Goal: Task Accomplishment & Management: Complete application form

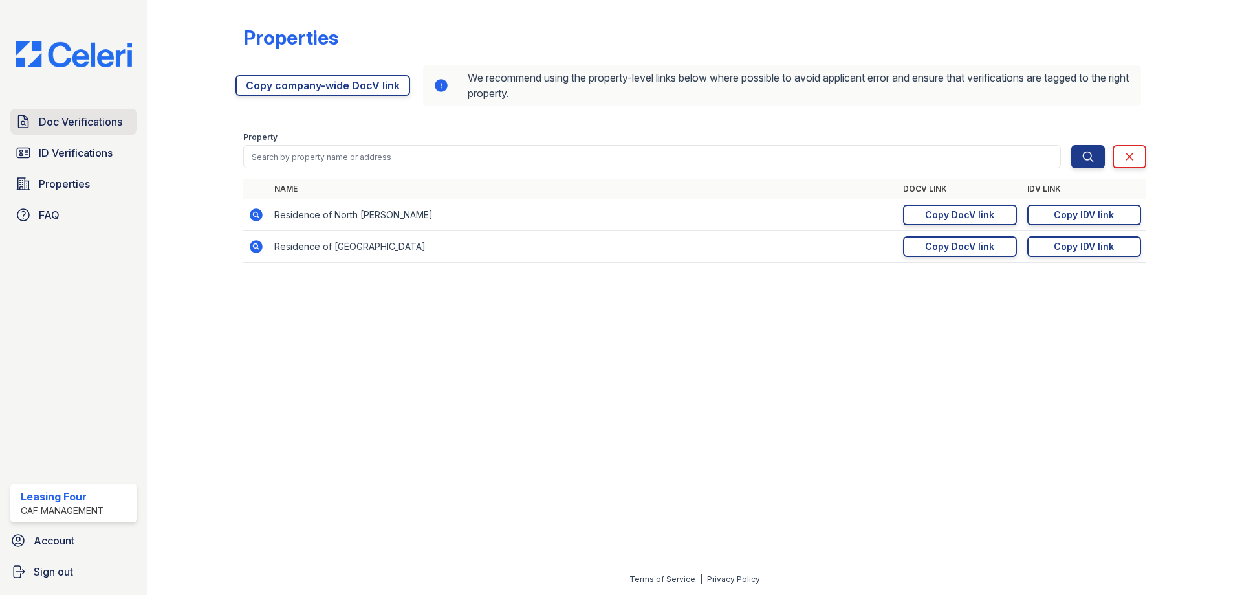
click at [87, 130] on link "Doc Verifications" at bounding box center [73, 122] width 127 height 26
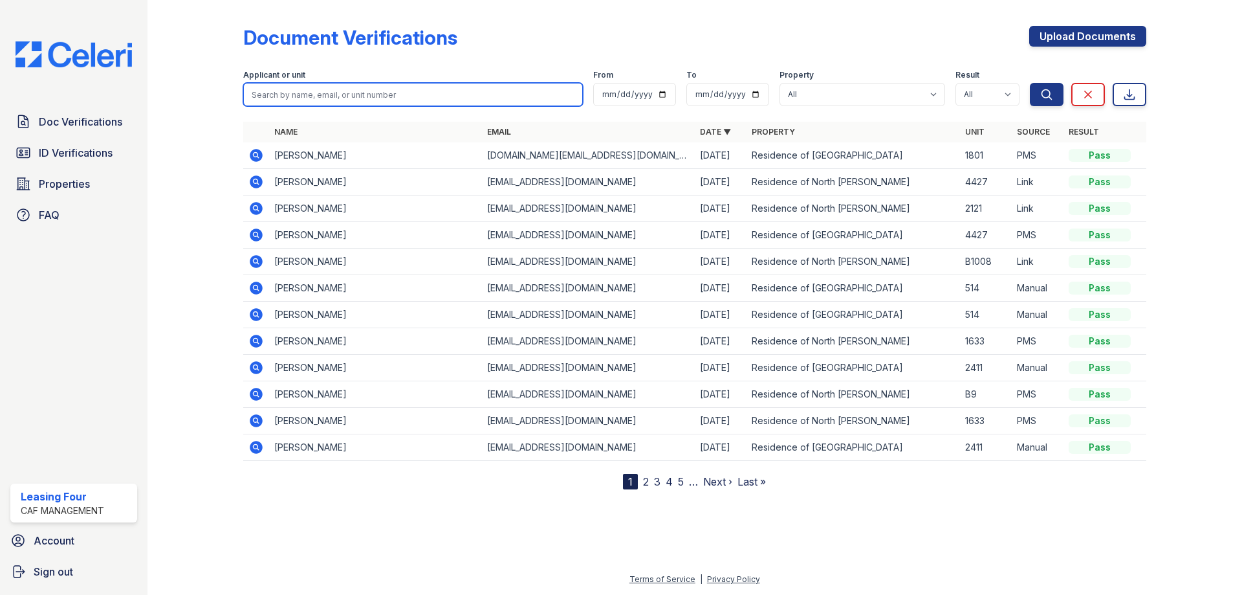
click at [288, 93] on input "search" at bounding box center [413, 94] width 340 height 23
type input "Garrett"
click at [1030, 83] on button "Search" at bounding box center [1047, 94] width 34 height 23
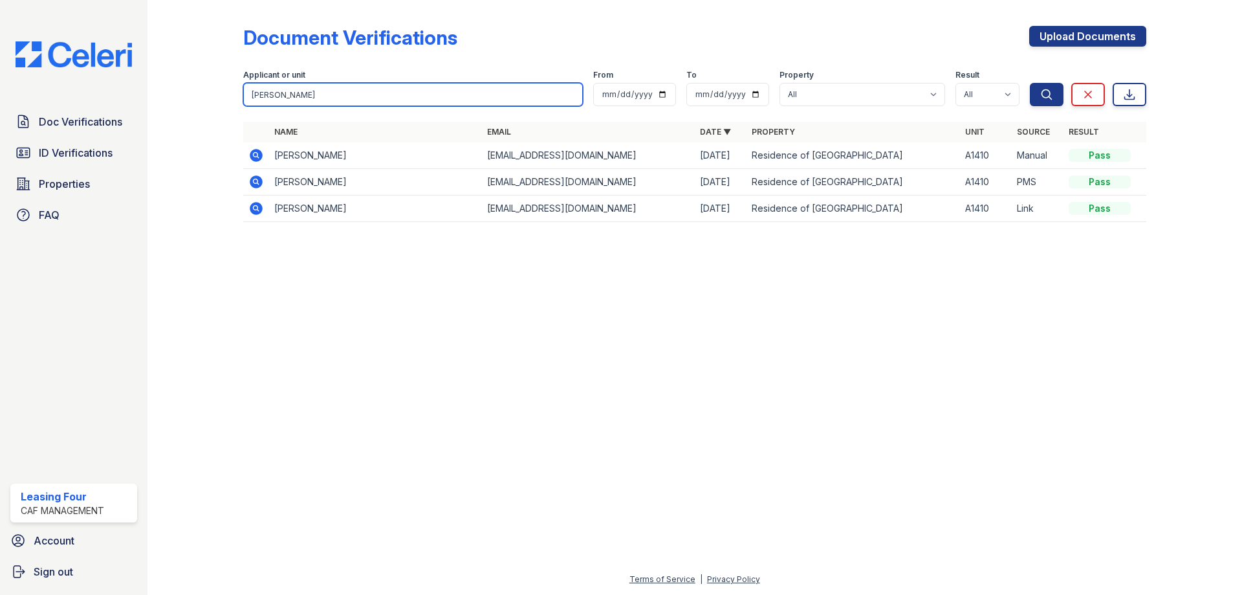
drag, startPoint x: 289, startPoint y: 93, endPoint x: 248, endPoint y: 94, distance: 40.2
click at [248, 94] on input "Garrett" at bounding box center [413, 94] width 340 height 23
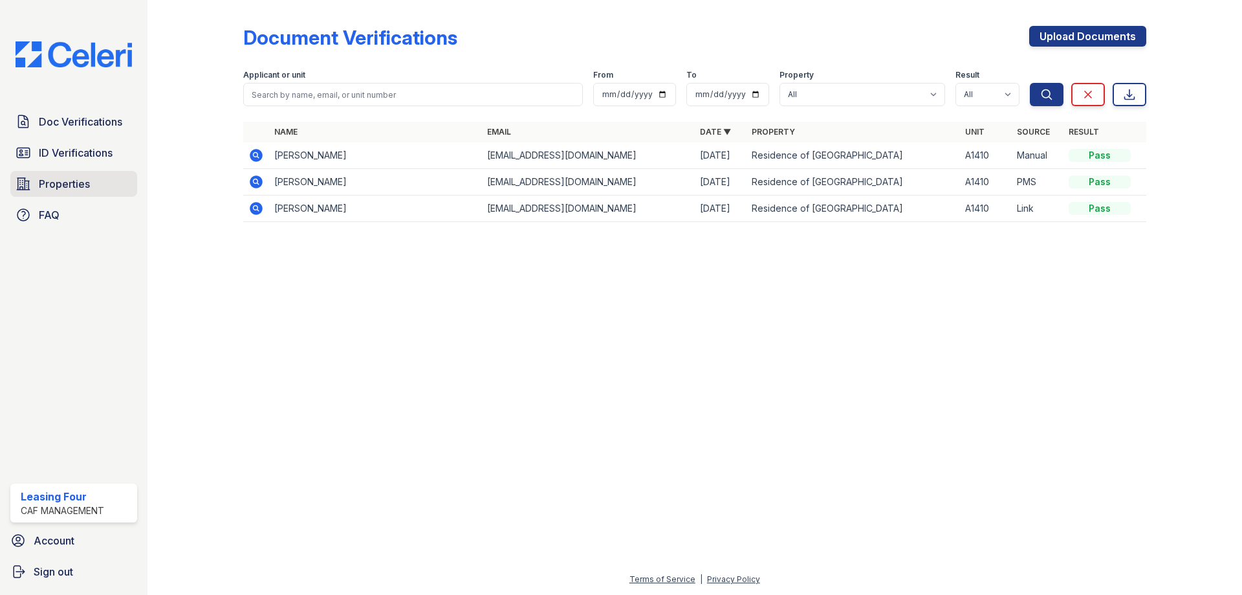
click at [72, 180] on span "Properties" at bounding box center [64, 184] width 51 height 16
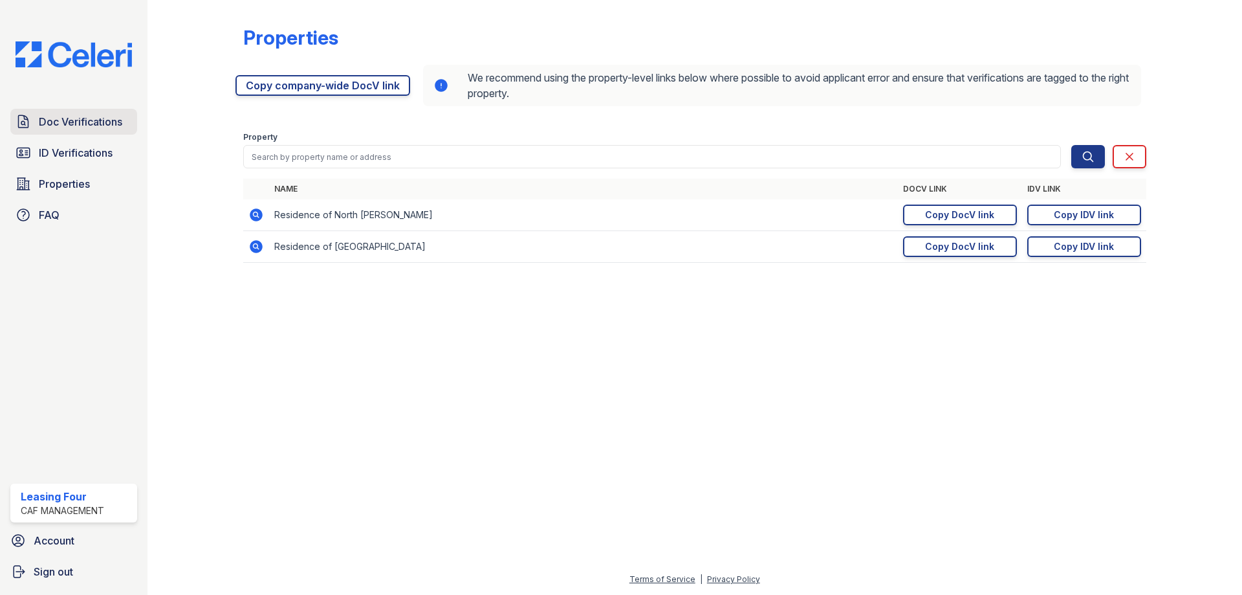
click at [51, 118] on span "Doc Verifications" at bounding box center [80, 122] width 83 height 16
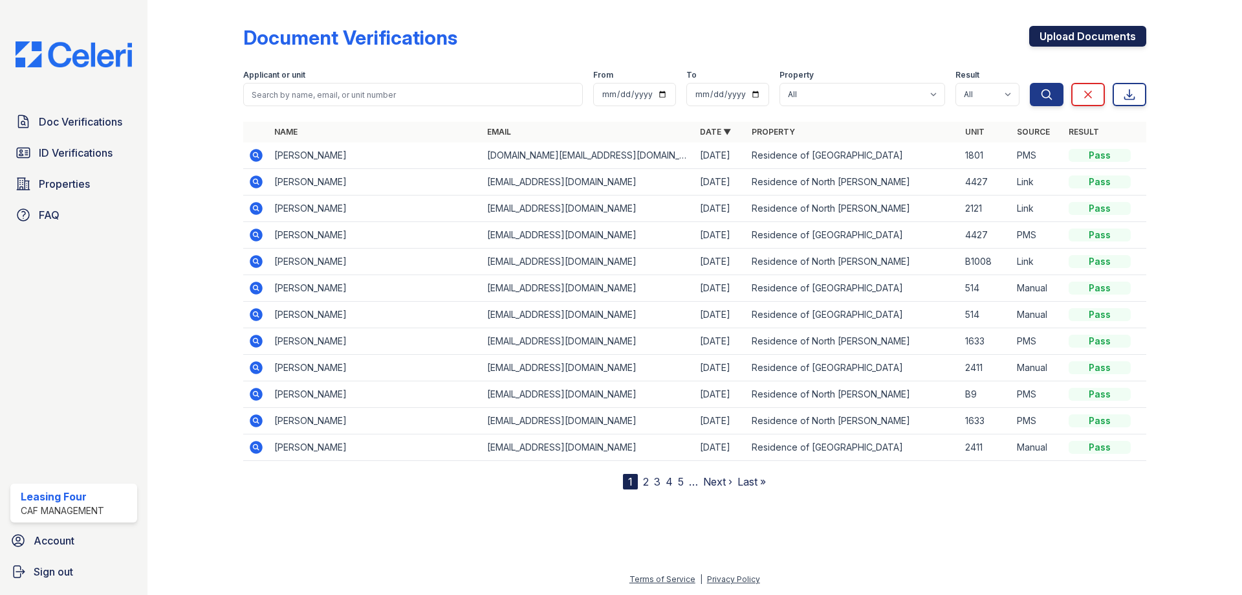
click at [1050, 39] on link "Upload Documents" at bounding box center [1087, 36] width 117 height 21
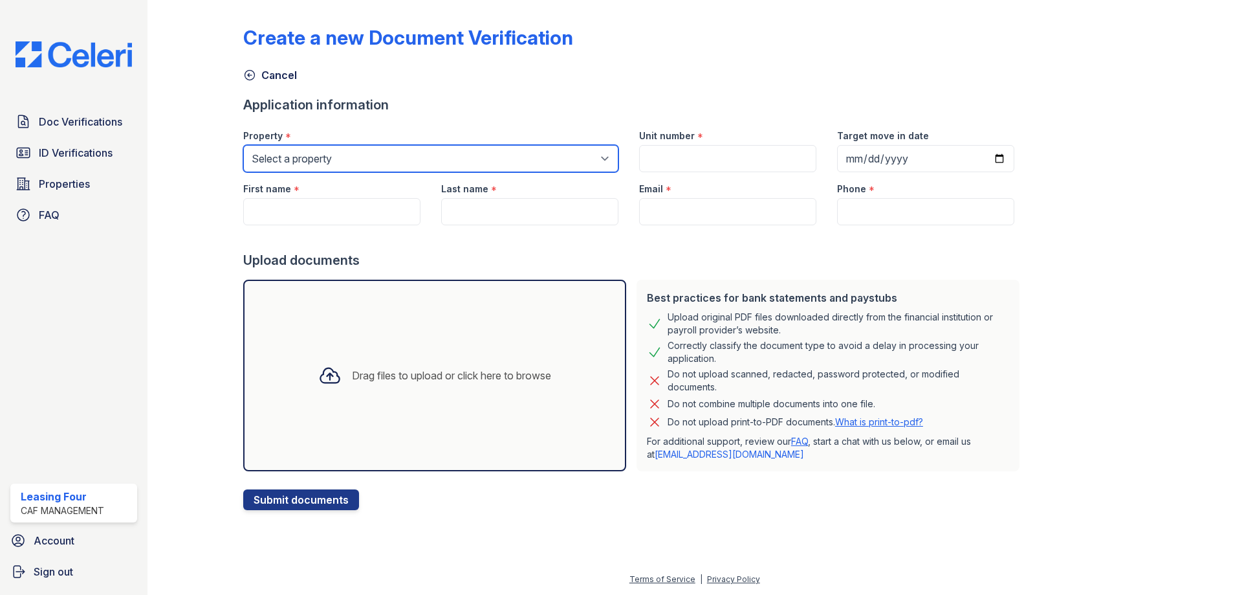
click at [474, 163] on select "Select a property Residence of North Dallas Residence of North Dallas II" at bounding box center [430, 158] width 375 height 27
select select "4593"
click at [243, 145] on select "Select a property Residence of North Dallas Residence of North Dallas II" at bounding box center [430, 158] width 375 height 27
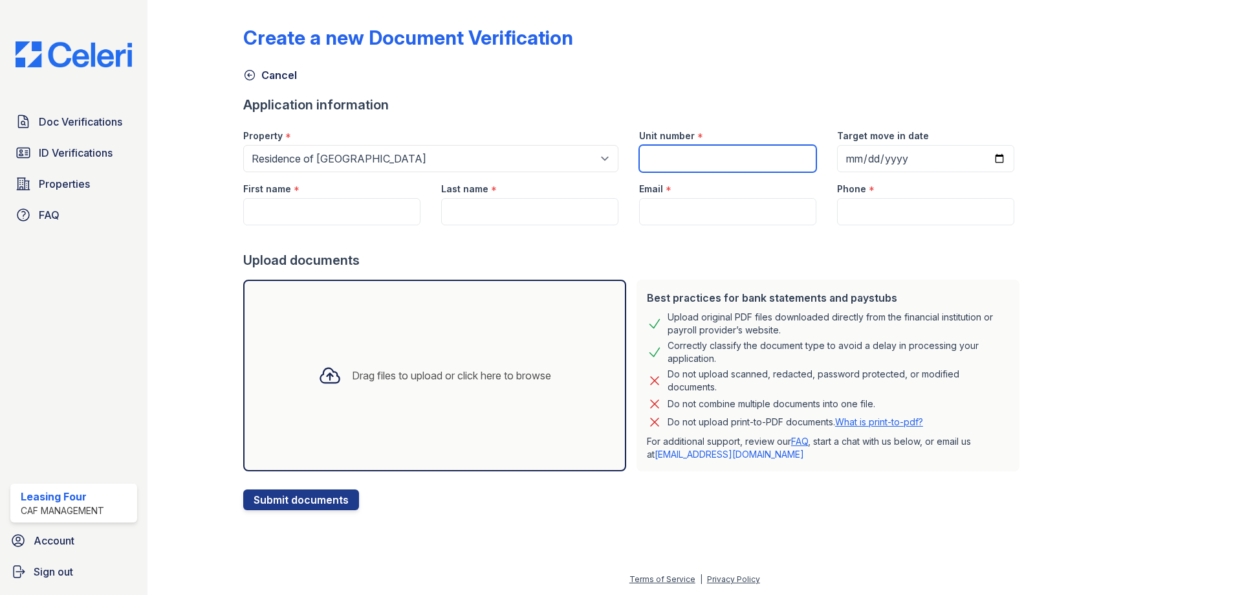
click at [659, 162] on input "Unit number" at bounding box center [727, 158] width 177 height 27
type input "4414"
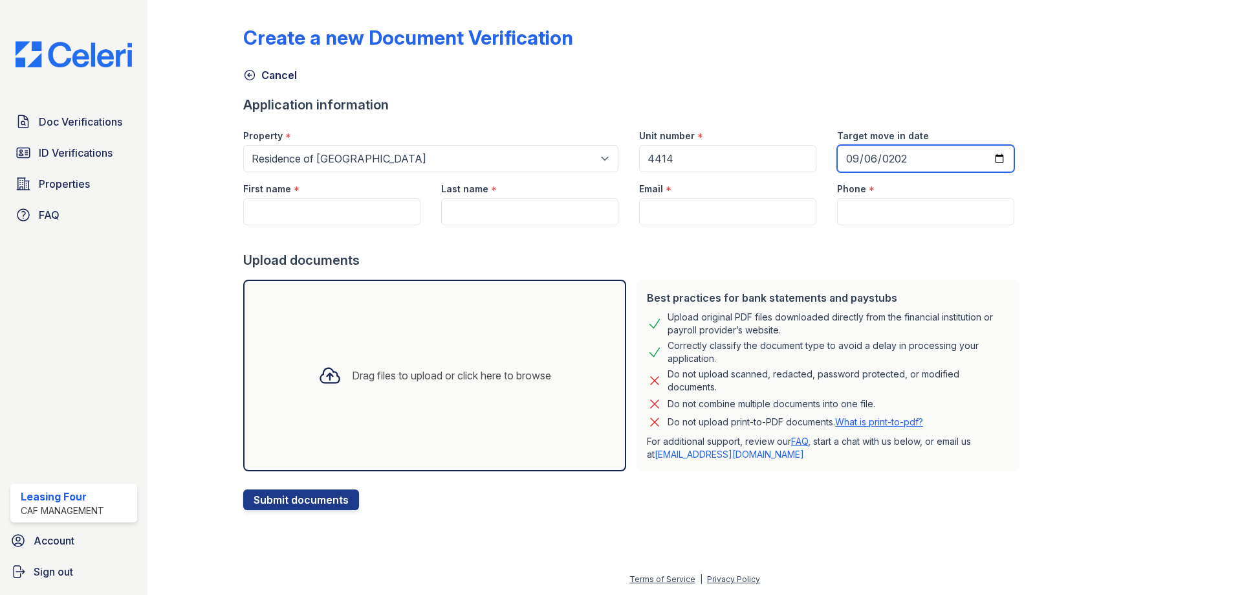
type input "2025-09-06"
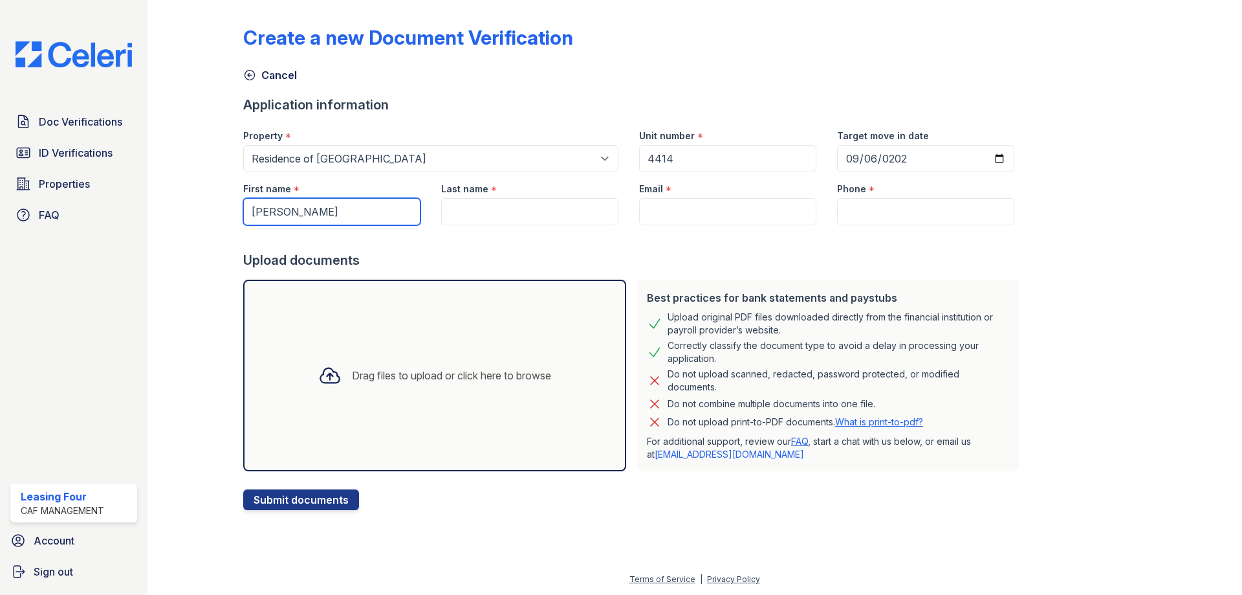
type input "[PERSON_NAME]"
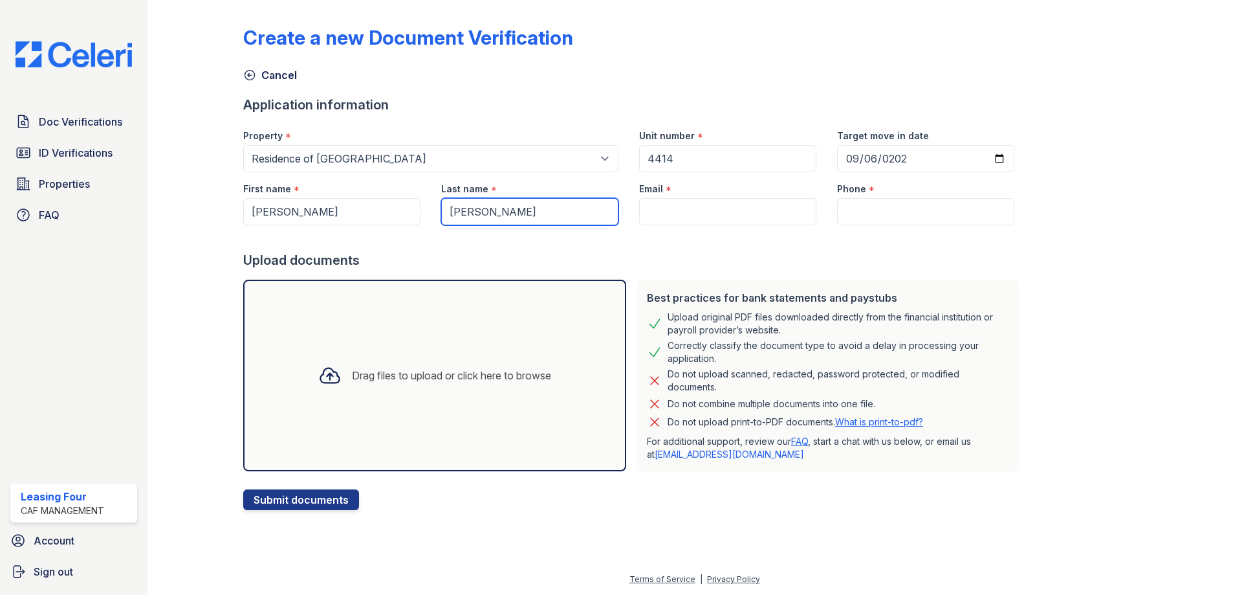
type input "[PERSON_NAME]"
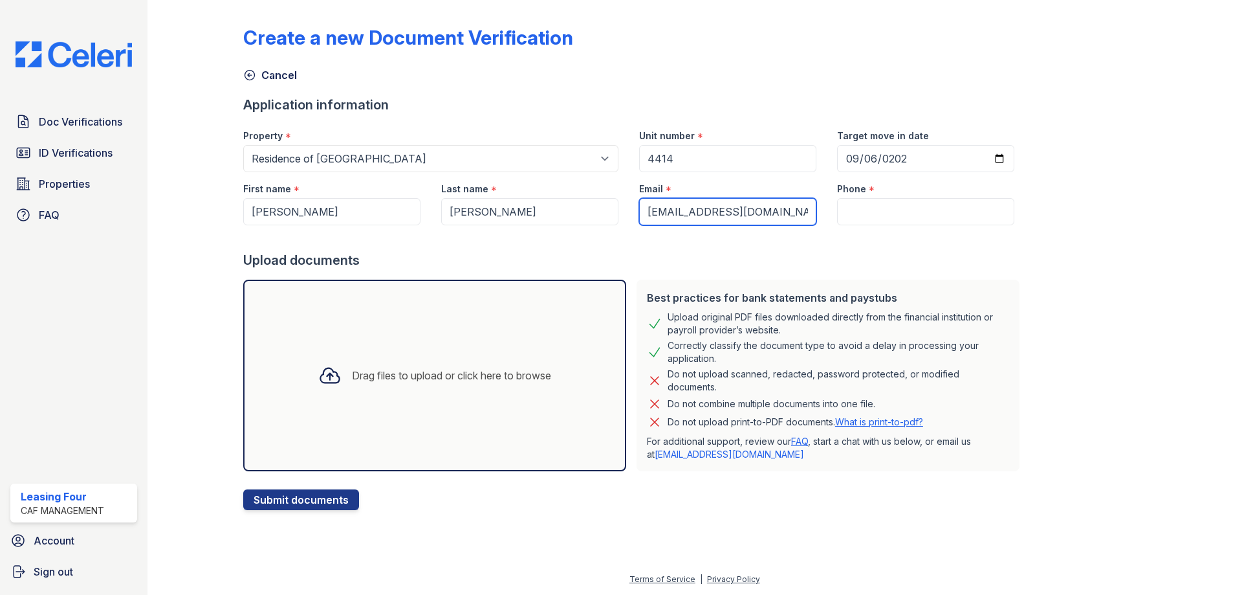
type input "[EMAIL_ADDRESS][DOMAIN_NAME]"
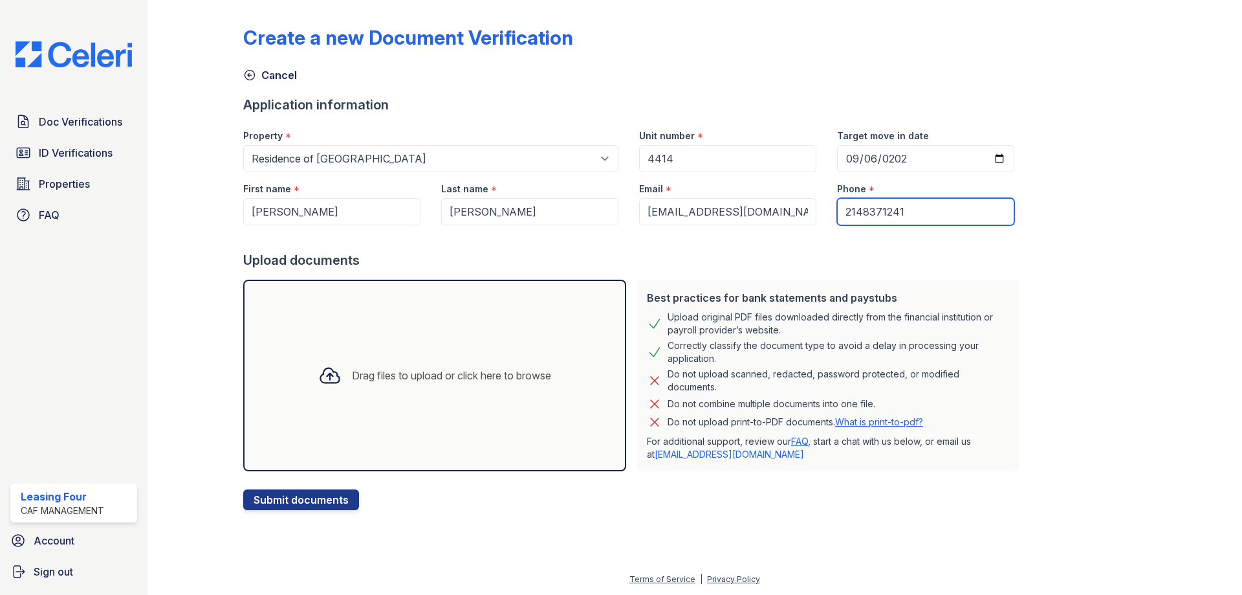
type input "2148371241"
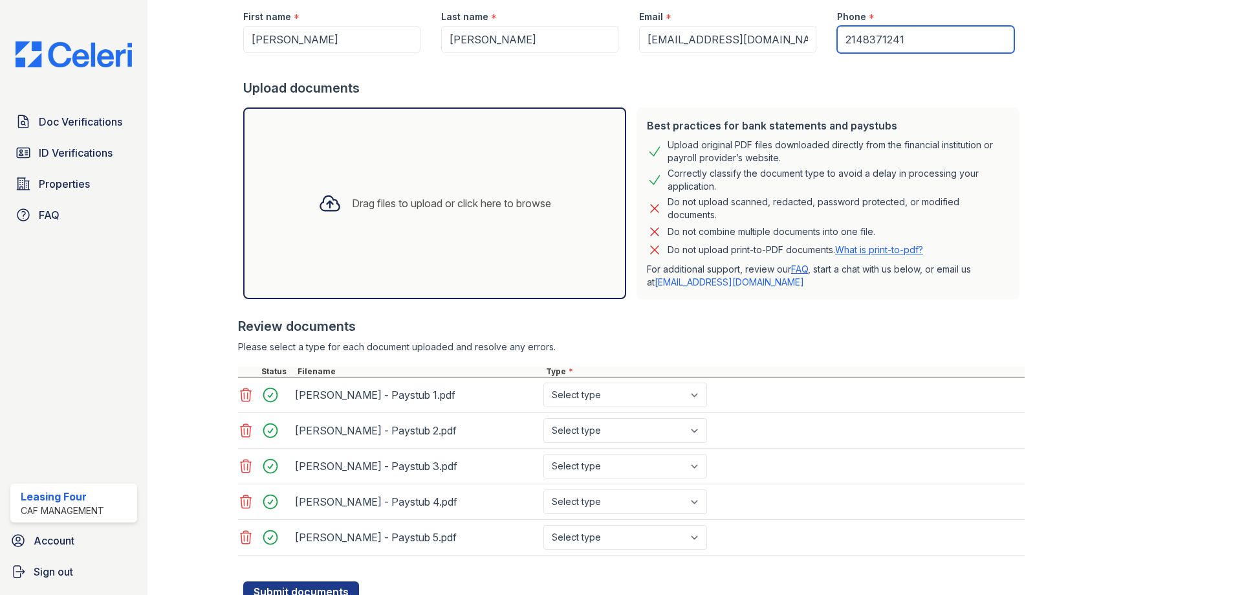
scroll to position [223, 0]
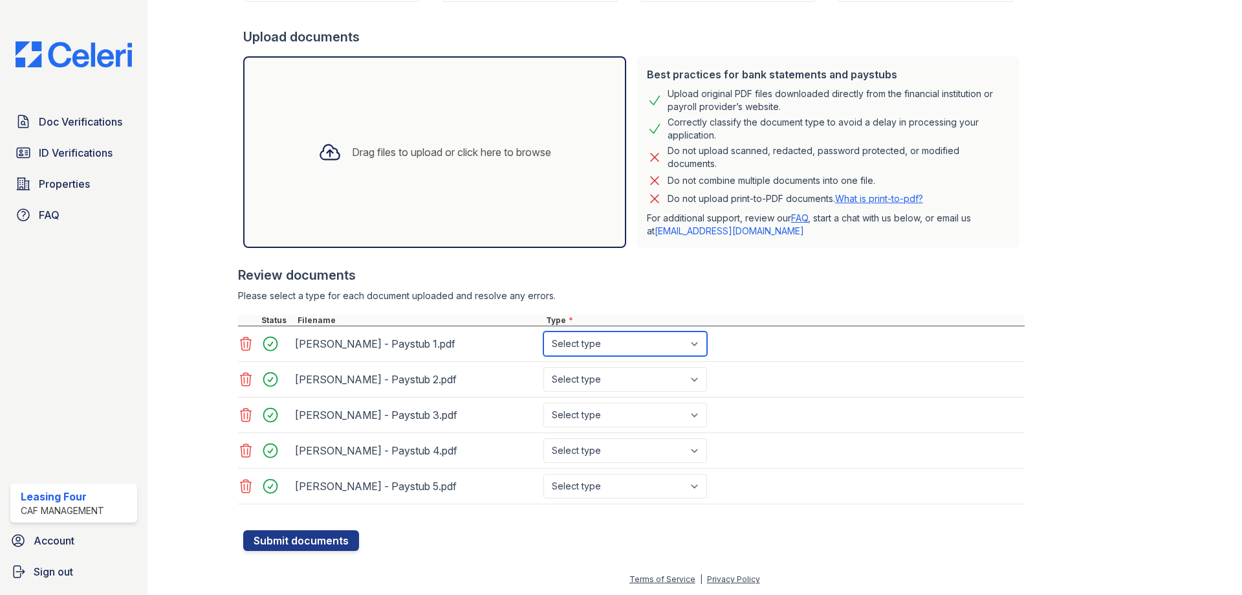
click at [596, 340] on select "Select type Paystub Bank Statement Offer Letter Tax Documents Benefit Award Let…" at bounding box center [625, 343] width 164 height 25
select select "paystub"
click at [543, 331] on select "Select type Paystub Bank Statement Offer Letter Tax Documents Benefit Award Let…" at bounding box center [625, 343] width 164 height 25
click at [596, 380] on select "Select type Paystub Bank Statement Offer Letter Tax Documents Benefit Award Let…" at bounding box center [625, 379] width 164 height 25
select select "paystub"
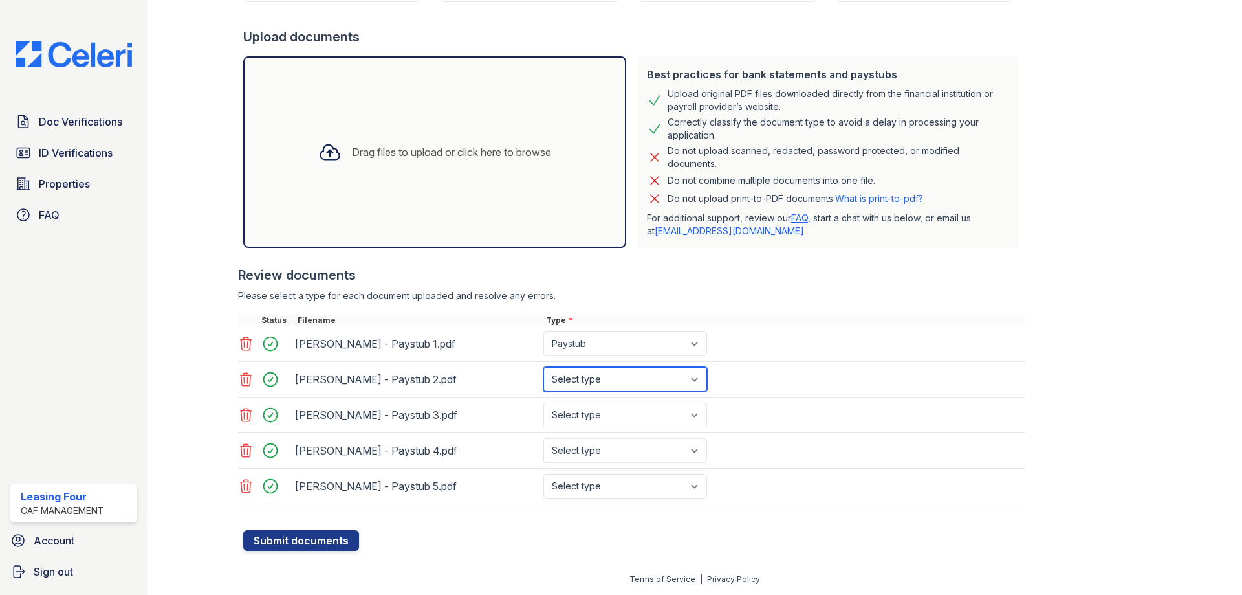
click at [543, 367] on select "Select type Paystub Bank Statement Offer Letter Tax Documents Benefit Award Let…" at bounding box center [625, 379] width 164 height 25
click at [602, 417] on select "Select type Paystub Bank Statement Offer Letter Tax Documents Benefit Award Let…" at bounding box center [625, 414] width 164 height 25
select select "paystub"
click at [543, 402] on select "Select type Paystub Bank Statement Offer Letter Tax Documents Benefit Award Let…" at bounding box center [625, 414] width 164 height 25
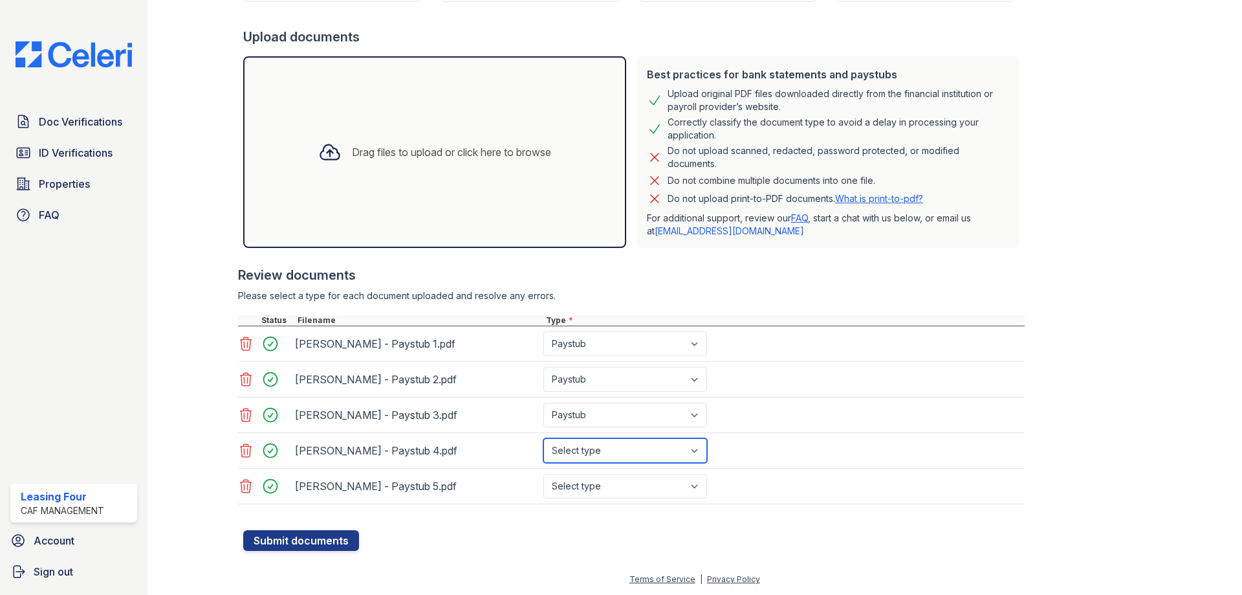
click at [602, 454] on select "Select type Paystub Bank Statement Offer Letter Tax Documents Benefit Award Let…" at bounding box center [625, 450] width 164 height 25
click at [543, 438] on select "Select type Paystub Bank Statement Offer Letter Tax Documents Benefit Award Let…" at bounding box center [625, 450] width 164 height 25
click at [602, 465] on div "Garrett - Paystub 4.pdf Select type Paystub Bank Statement Offer Letter Tax Doc…" at bounding box center [631, 451] width 787 height 36
click at [600, 454] on select "Select type Paystub Bank Statement Offer Letter Tax Documents Benefit Award Let…" at bounding box center [625, 450] width 164 height 25
select select "paystub"
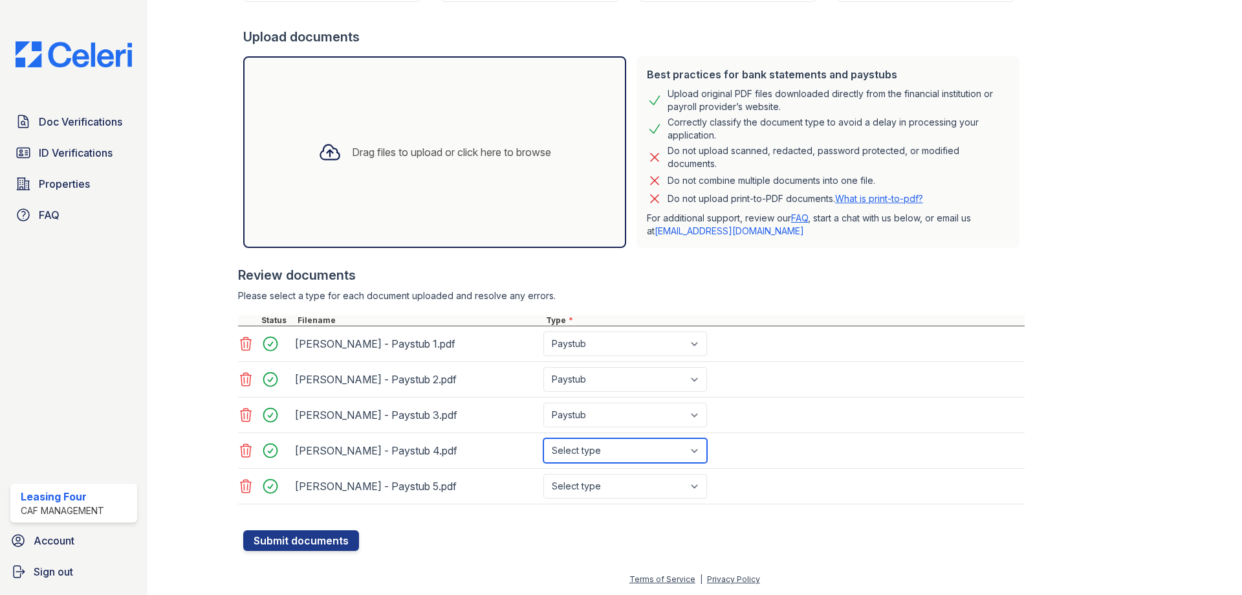
click at [543, 438] on select "Select type Paystub Bank Statement Offer Letter Tax Documents Benefit Award Let…" at bounding box center [625, 450] width 164 height 25
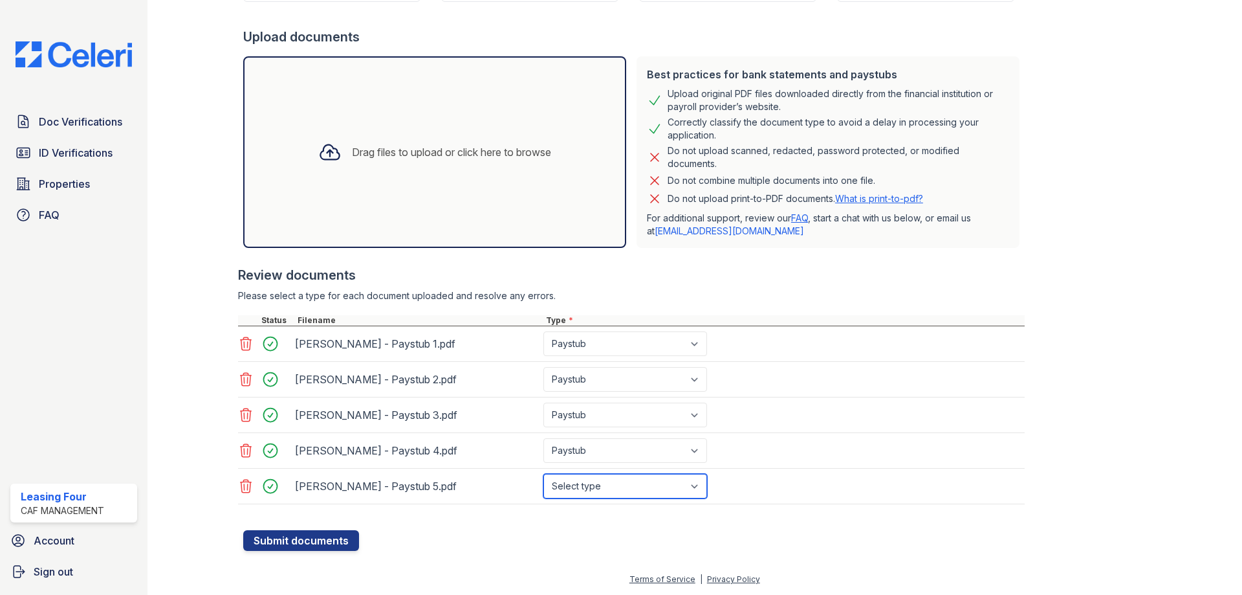
click at [602, 492] on select "Select type Paystub Bank Statement Offer Letter Tax Documents Benefit Award Let…" at bounding box center [625, 486] width 164 height 25
click at [543, 474] on select "Select type Paystub Bank Statement Offer Letter Tax Documents Benefit Award Let…" at bounding box center [625, 486] width 164 height 25
click at [583, 490] on select "Select type Paystub Bank Statement Offer Letter Tax Documents Benefit Award Let…" at bounding box center [625, 486] width 164 height 25
select select "paystub"
click at [543, 474] on select "Select type Paystub Bank Statement Offer Letter Tax Documents Benefit Award Let…" at bounding box center [625, 486] width 164 height 25
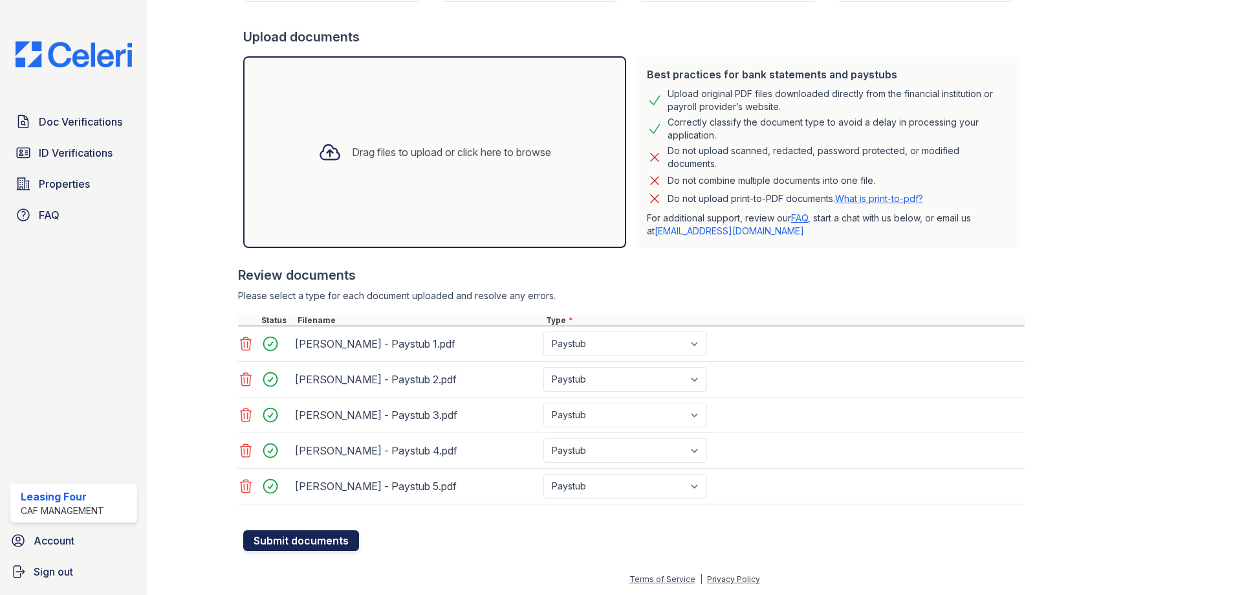
click at [325, 545] on button "Submit documents" at bounding box center [301, 540] width 116 height 21
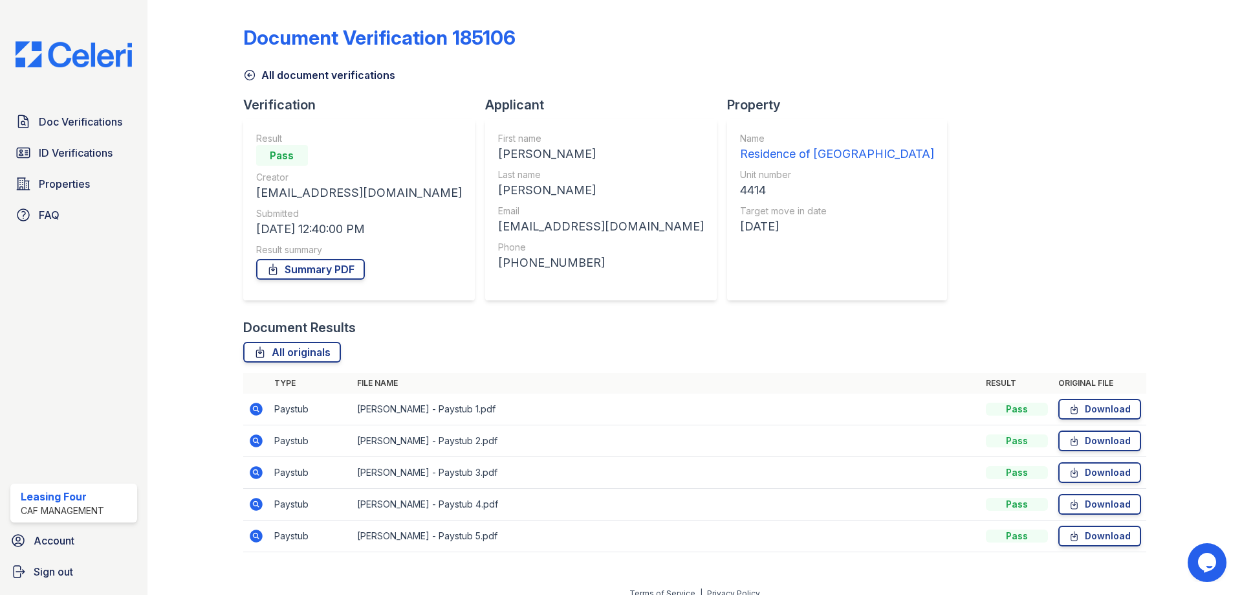
click at [303, 280] on div "Summary PDF" at bounding box center [359, 269] width 206 height 26
click at [301, 264] on link "Summary PDF" at bounding box center [310, 269] width 109 height 21
click at [88, 146] on span "ID Verifications" at bounding box center [76, 153] width 74 height 16
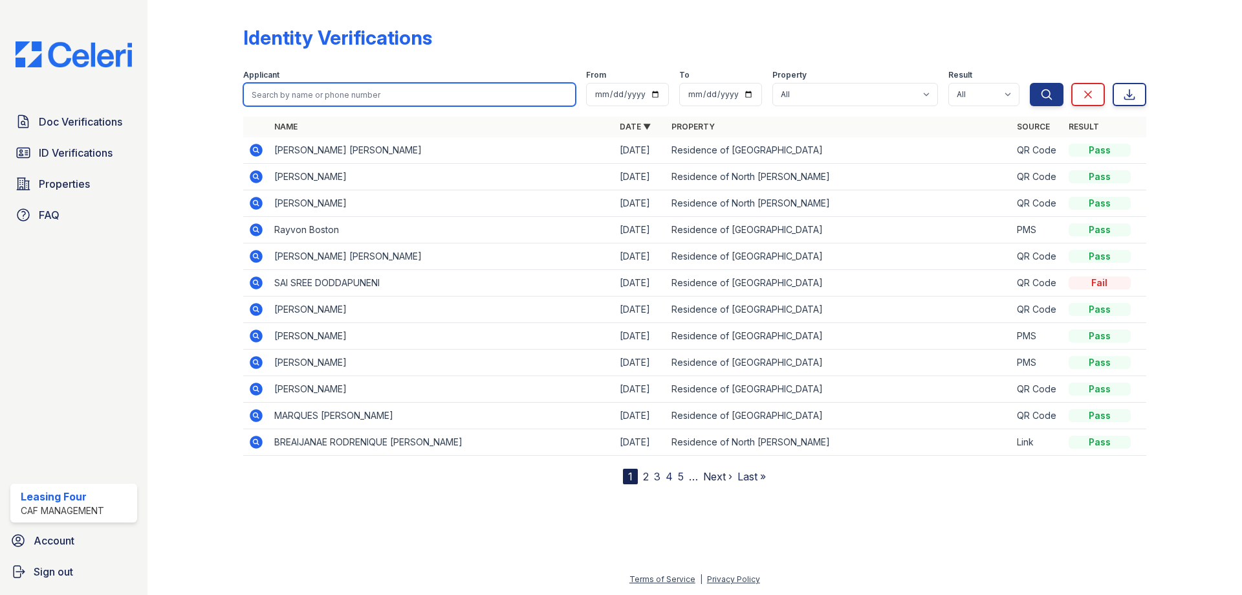
click at [303, 85] on input "search" at bounding box center [409, 94] width 333 height 23
type input "C"
type input "[PERSON_NAME]"
click at [1030, 83] on button "Search" at bounding box center [1047, 94] width 34 height 23
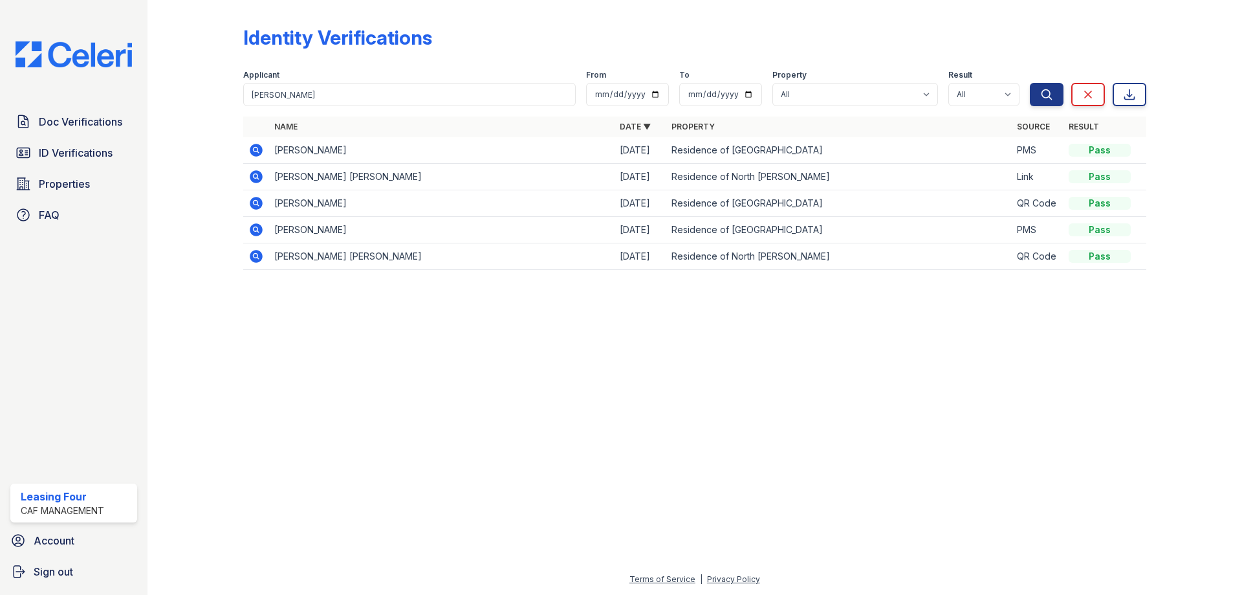
click at [256, 202] on icon at bounding box center [255, 202] width 3 height 3
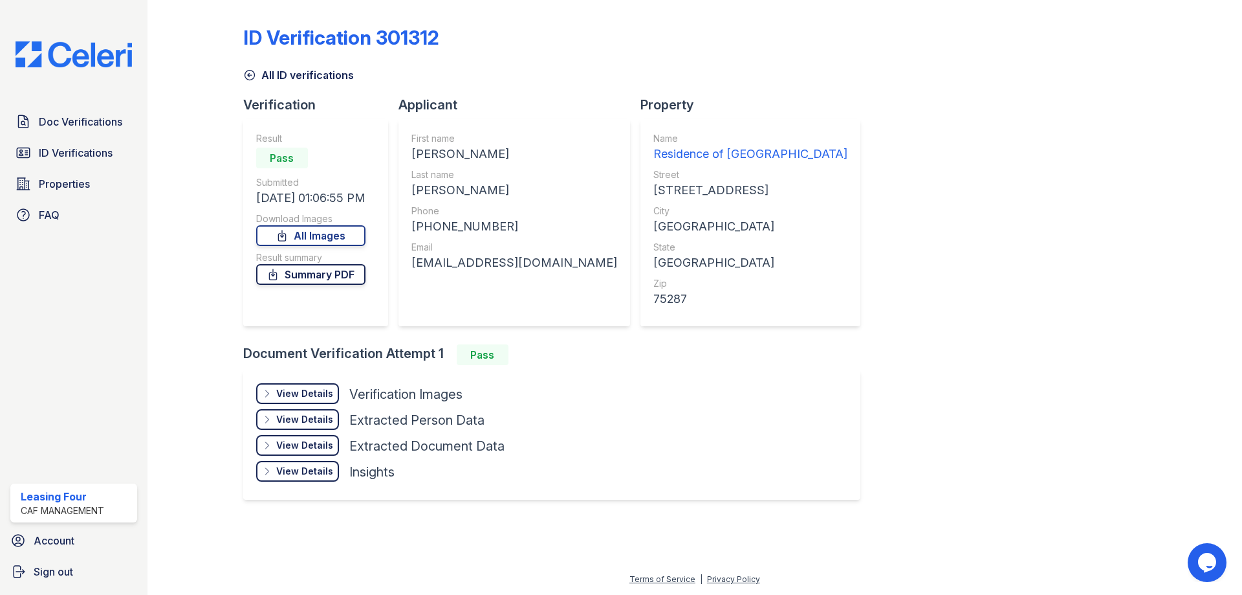
click at [314, 281] on link "Summary PDF" at bounding box center [310, 274] width 109 height 21
click at [285, 400] on div "View Details Details" at bounding box center [297, 393] width 83 height 21
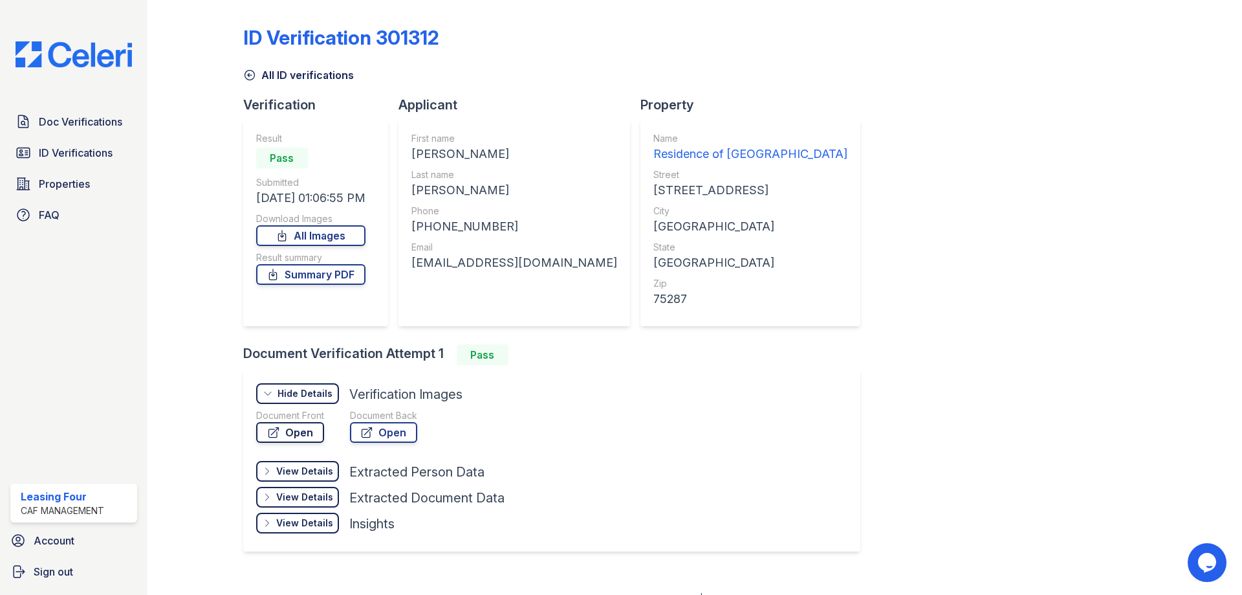
click at [290, 422] on link "Open" at bounding box center [290, 432] width 68 height 21
